Goal: Navigation & Orientation: Find specific page/section

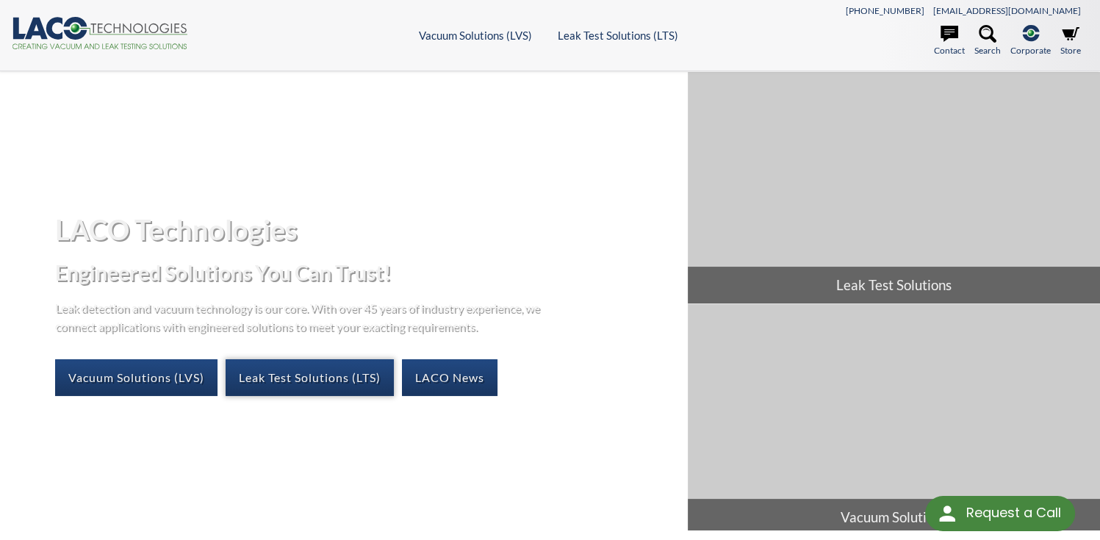
click at [334, 379] on link "Leak Test Solutions (LTS)" at bounding box center [310, 377] width 168 height 37
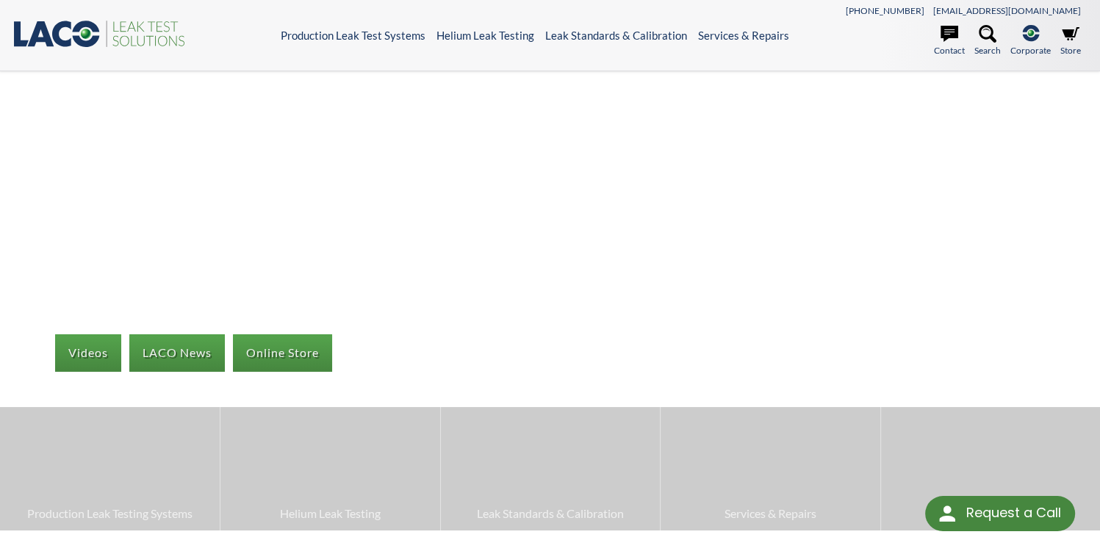
select select
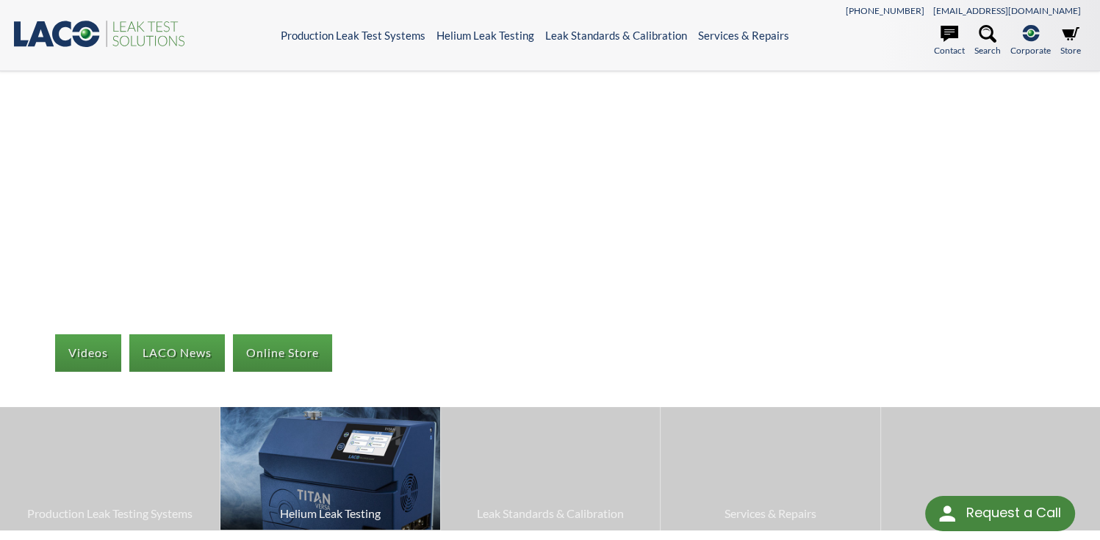
click at [391, 520] on span "Helium Leak Testing" at bounding box center [330, 513] width 204 height 19
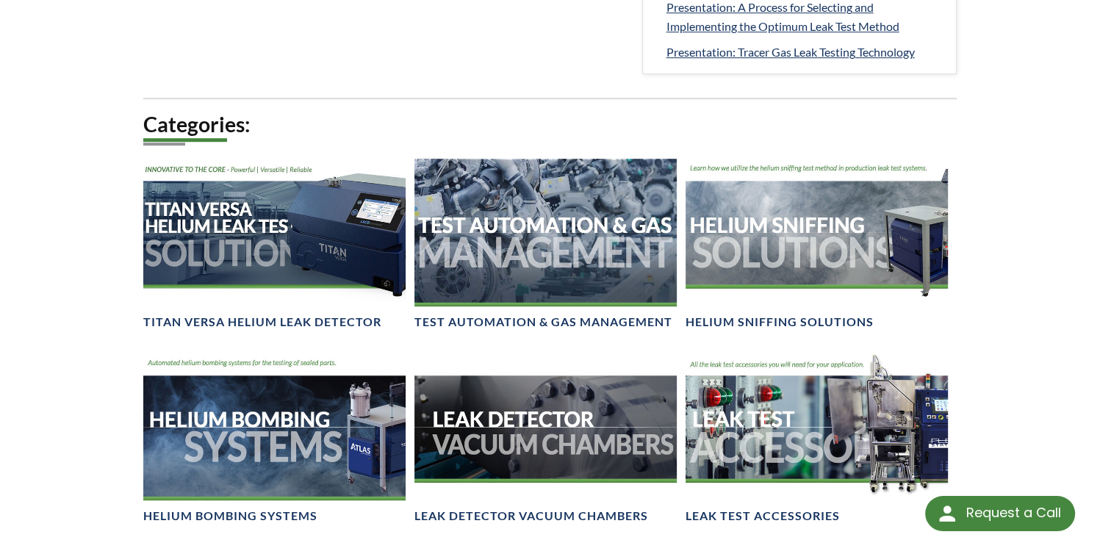
scroll to position [1103, 0]
